Goal: Transaction & Acquisition: Purchase product/service

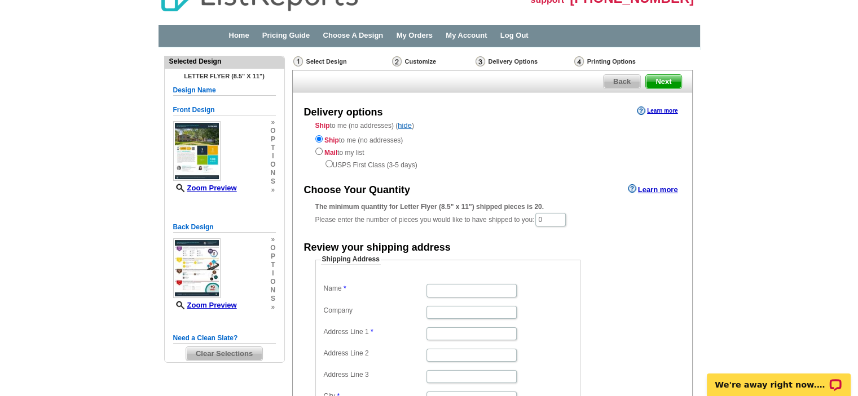
scroll to position [49, 0]
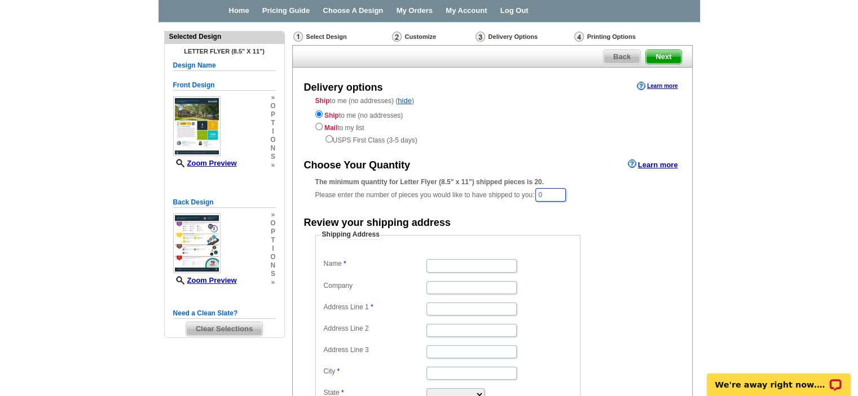
click at [553, 190] on input "0" at bounding box center [550, 195] width 30 height 14
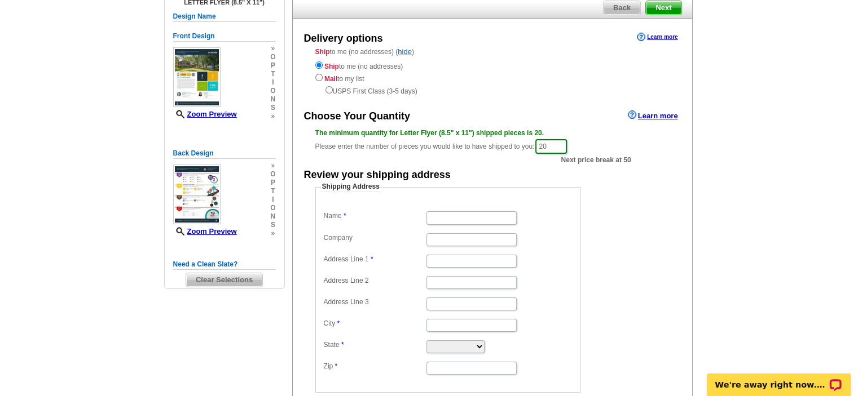
type input "20"
click at [449, 218] on input "Name" at bounding box center [471, 217] width 90 height 13
type input "Bea"
type input "Our Area Homes Inc"
type input "[STREET_ADDRESS]"
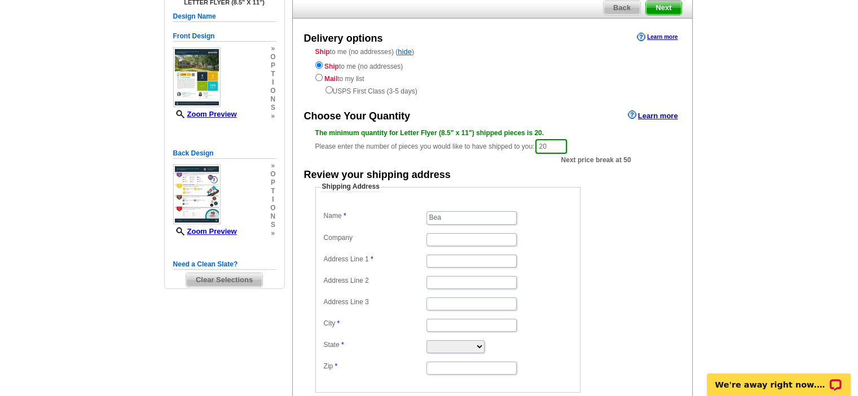
type input "ELK RIVER"
select select "MN"
type input "55330"
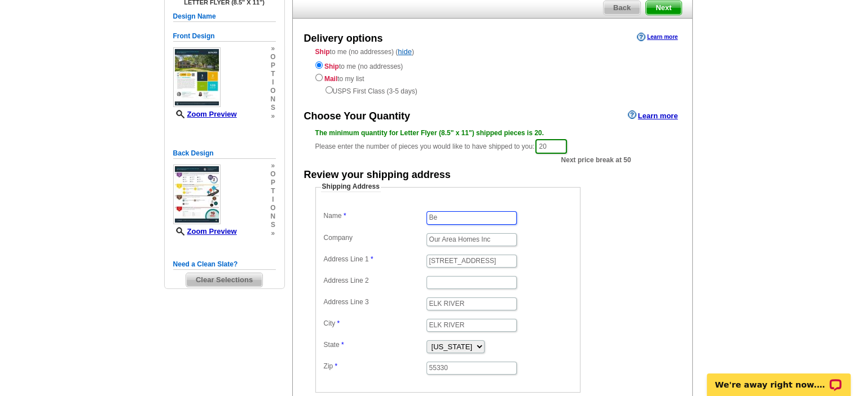
type input "B"
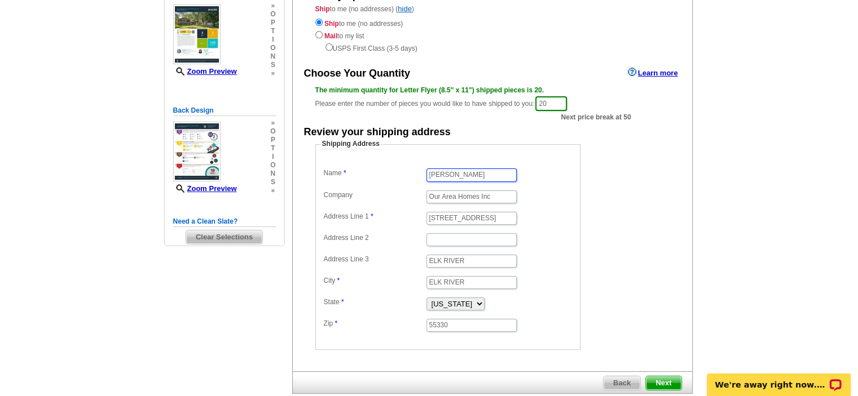
type input "[PERSON_NAME]"
click at [474, 259] on input "ELK RIVER" at bounding box center [471, 261] width 90 height 13
type input "E"
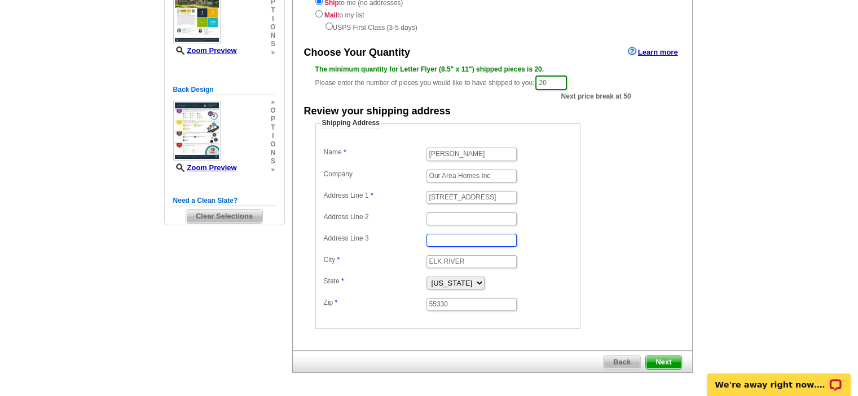
scroll to position [202, 0]
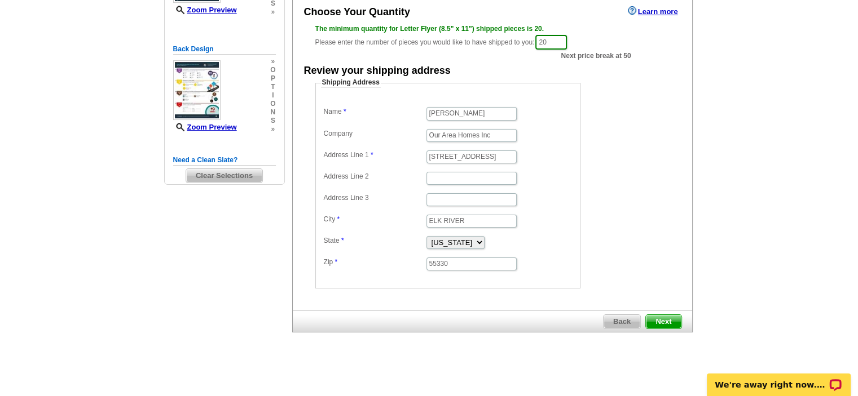
click at [661, 319] on span "Next" at bounding box center [663, 322] width 35 height 14
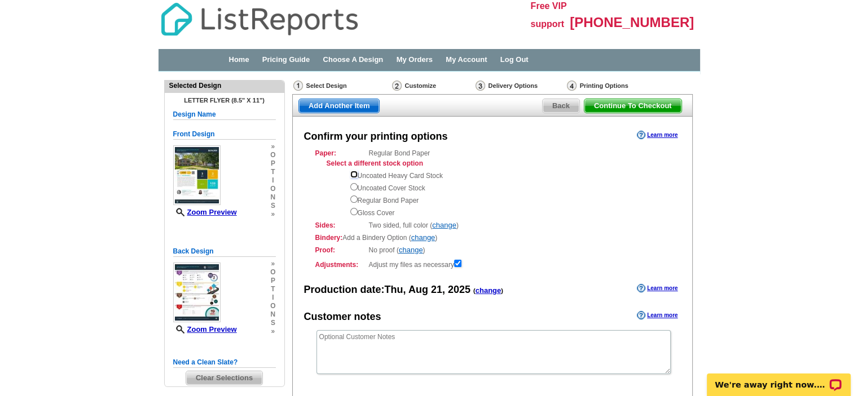
click at [354, 175] on input "radio" at bounding box center [353, 174] width 7 height 7
radio input "true"
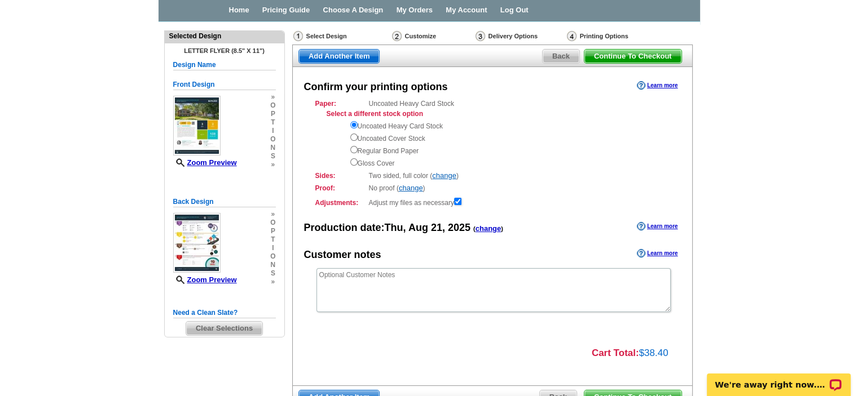
scroll to position [70, 0]
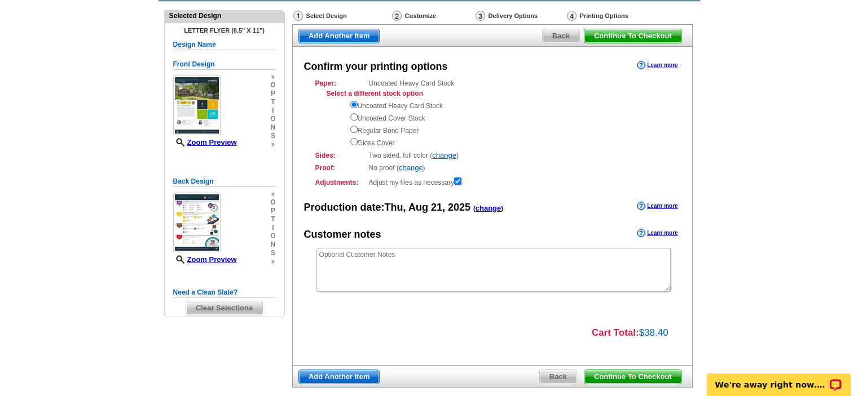
click at [650, 34] on span "Continue To Checkout" at bounding box center [632, 36] width 97 height 14
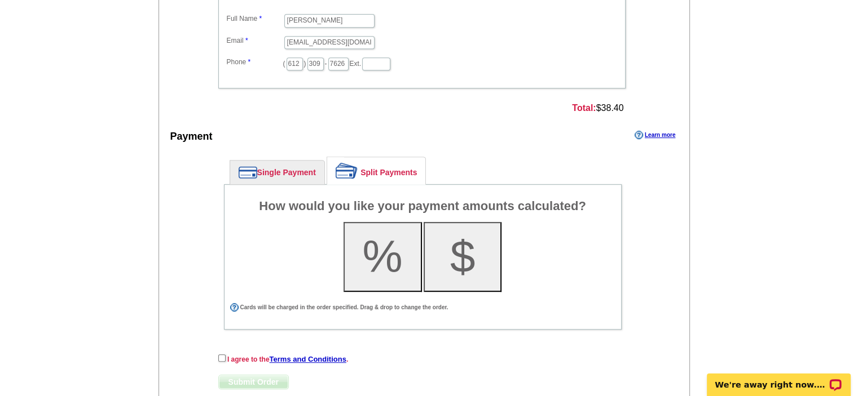
scroll to position [519, 0]
click at [282, 169] on link "Single Payment" at bounding box center [277, 172] width 94 height 24
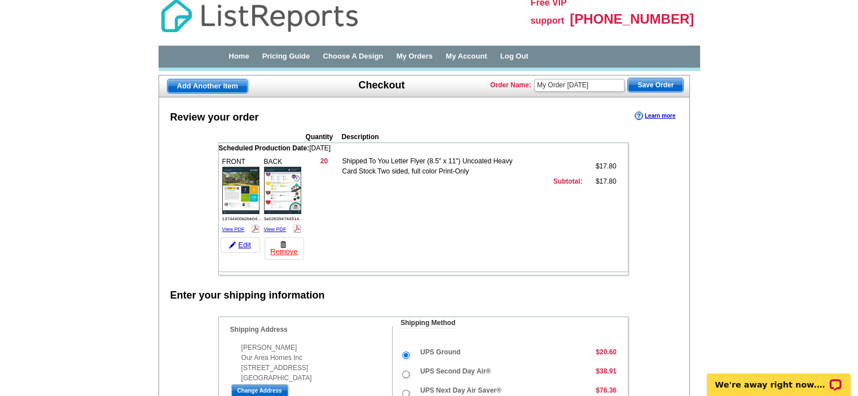
scroll to position [0, 0]
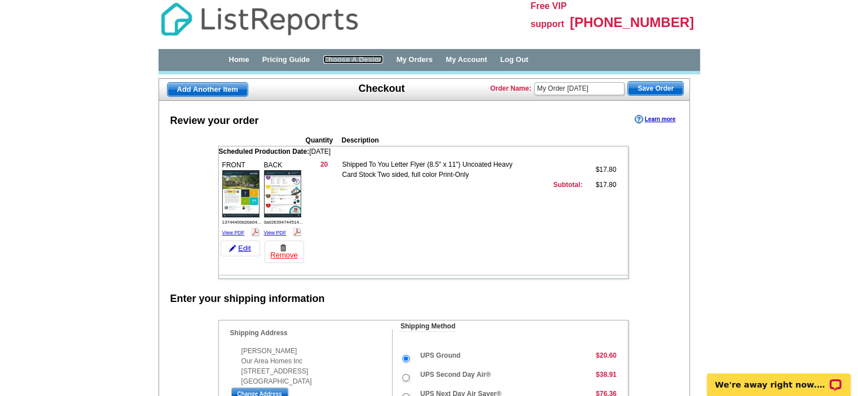
click at [379, 60] on link "Choose A Design" at bounding box center [353, 59] width 60 height 8
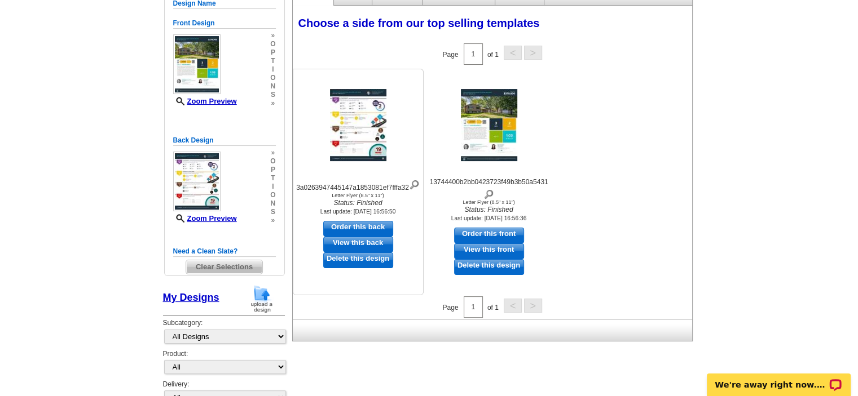
scroll to position [255, 0]
